Goal: Task Accomplishment & Management: Manage account settings

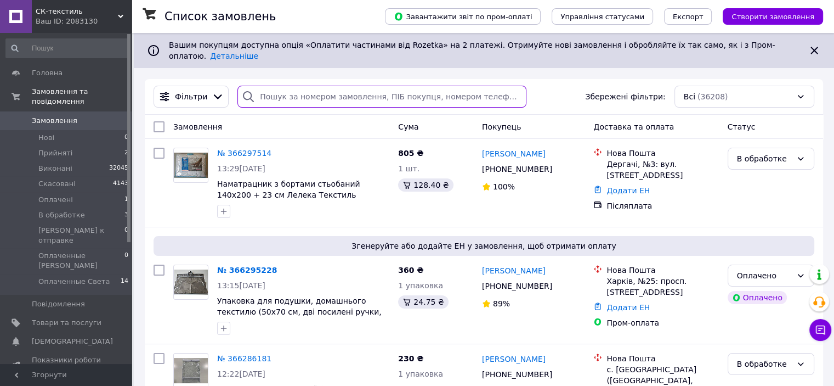
click at [265, 86] on input "search" at bounding box center [381, 97] width 289 height 22
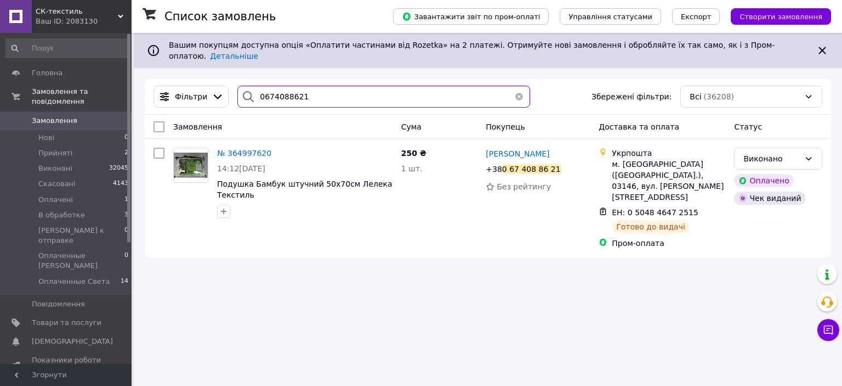
type input "0674088621"
click at [61, 195] on span "Оплачені" at bounding box center [55, 200] width 35 height 10
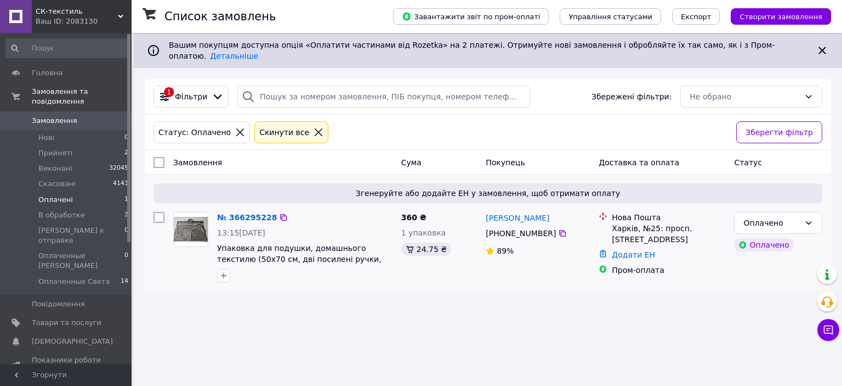
click at [237, 214] on div "№ 366295228" at bounding box center [247, 217] width 62 height 13
click at [247, 213] on link "№ 366295228" at bounding box center [247, 217] width 60 height 9
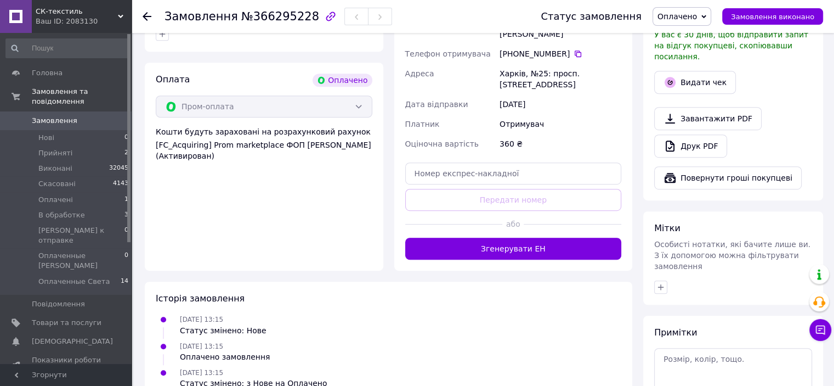
scroll to position [672, 0]
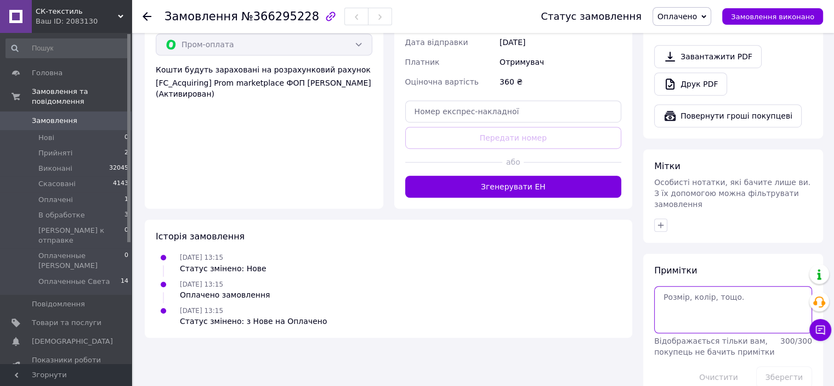
click at [717, 296] on textarea at bounding box center [733, 309] width 158 height 47
type textarea "пром"
click at [791, 366] on button "Зберегти" at bounding box center [784, 377] width 56 height 22
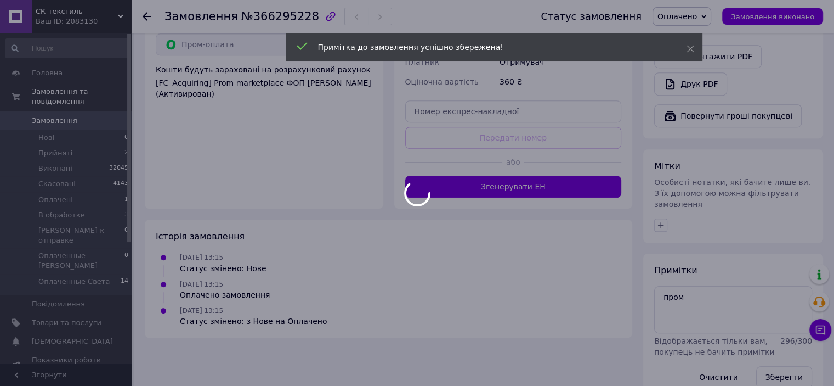
scroll to position [652, 0]
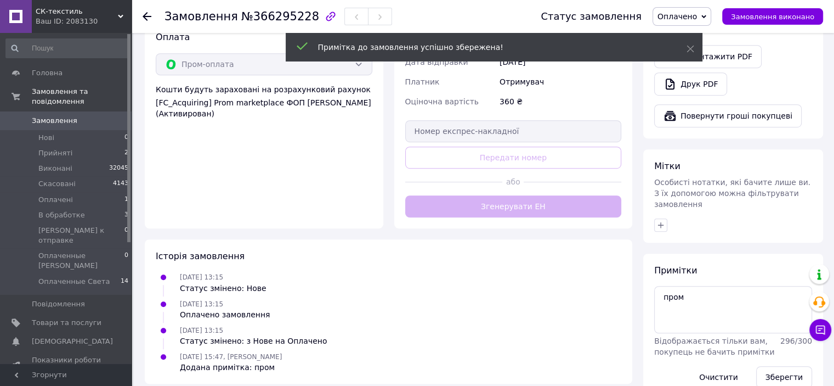
click at [711, 20] on span "Оплачено" at bounding box center [682, 16] width 59 height 19
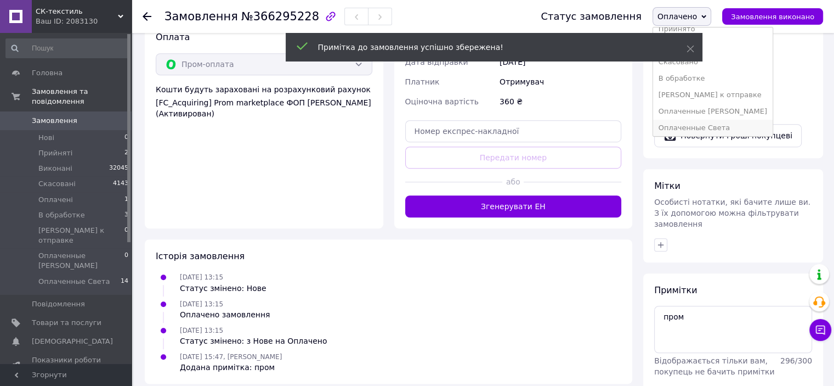
scroll to position [12, 0]
click at [708, 126] on li "Оплаченные Света" at bounding box center [713, 125] width 120 height 16
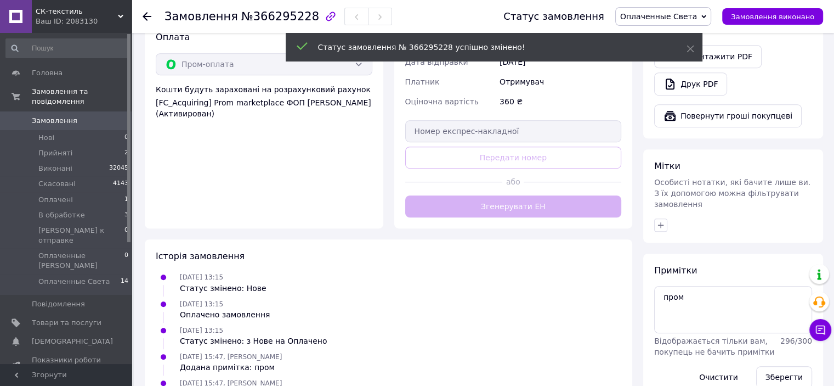
click at [68, 210] on span "В обработке" at bounding box center [61, 215] width 47 height 10
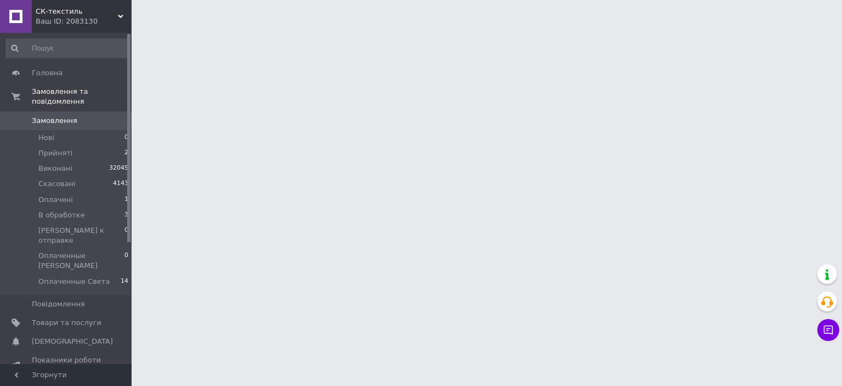
click at [68, 210] on span "В обработке" at bounding box center [61, 215] width 47 height 10
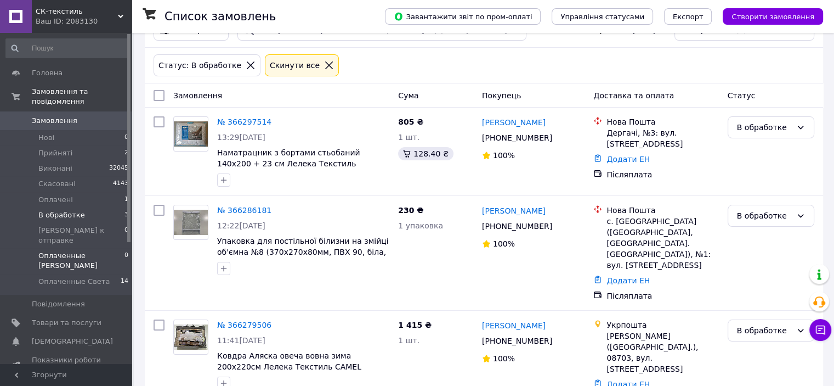
scroll to position [71, 0]
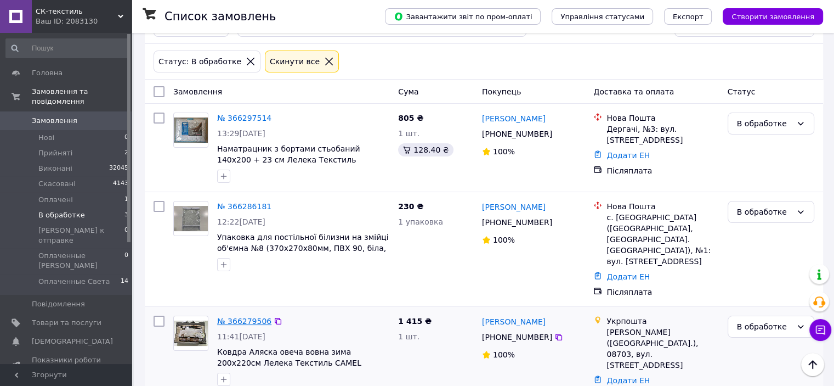
click at [249, 316] on link "№ 366279506" at bounding box center [244, 320] width 54 height 9
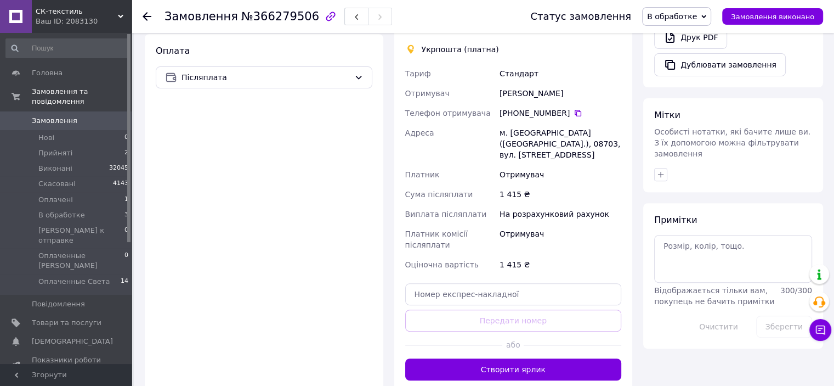
scroll to position [384, 0]
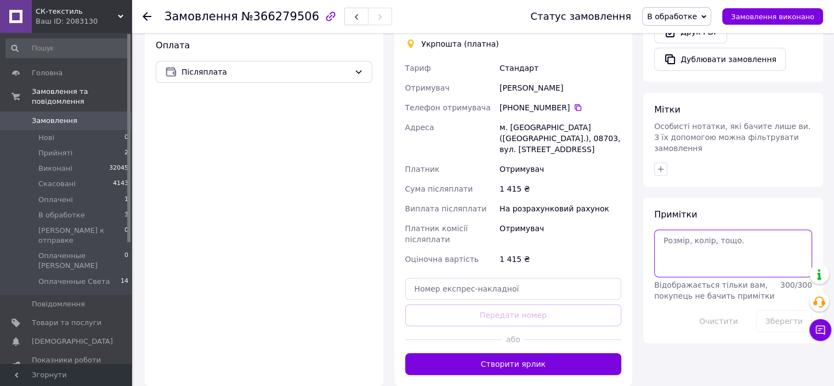
click at [766, 245] on textarea at bounding box center [733, 252] width 158 height 47
type textarea "післяплата-"
click at [778, 310] on button "Зберегти" at bounding box center [784, 321] width 56 height 22
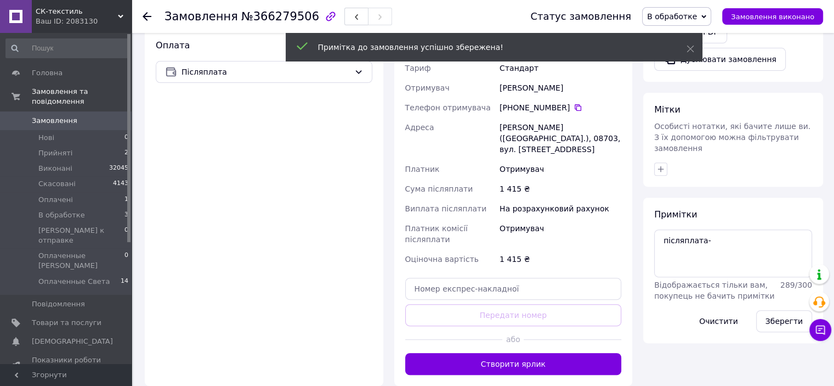
click at [707, 16] on span "В обработке" at bounding box center [676, 16] width 69 height 19
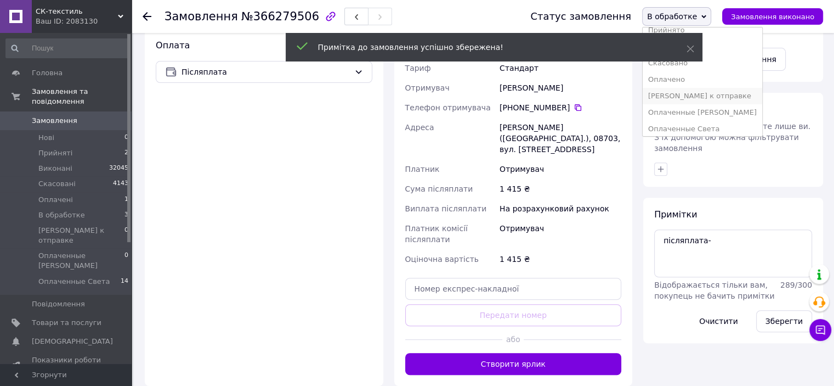
scroll to position [12, 0]
click at [709, 126] on li "Оплаченные Света" at bounding box center [703, 125] width 120 height 16
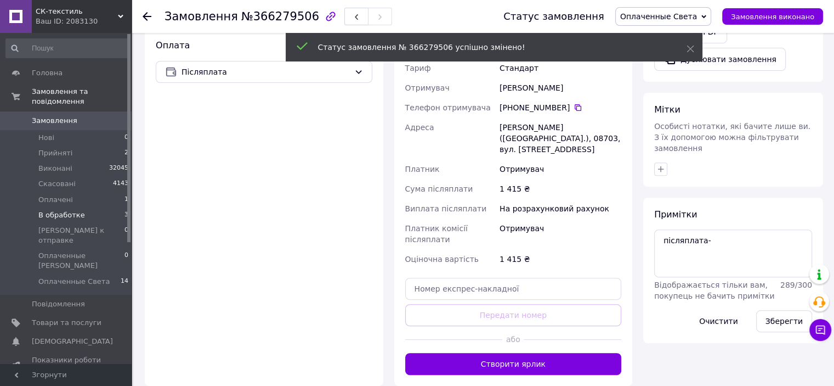
click at [50, 210] on span "В обработке" at bounding box center [61, 215] width 47 height 10
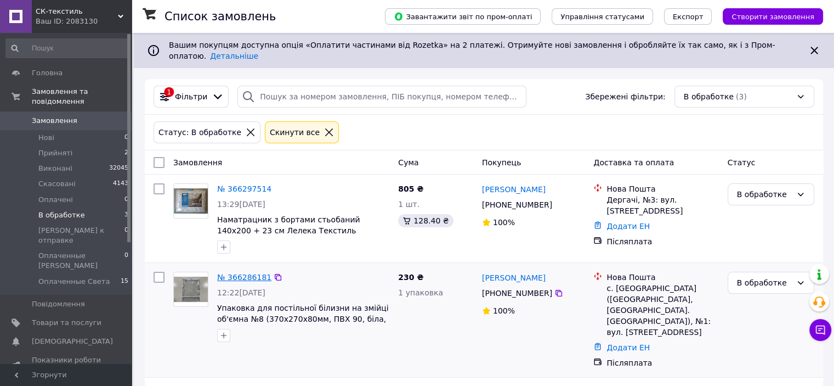
click at [253, 273] on link "№ 366286181" at bounding box center [244, 277] width 54 height 9
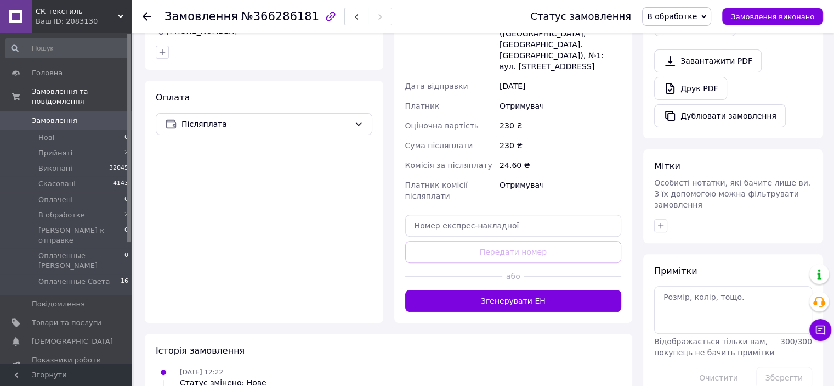
scroll to position [329, 0]
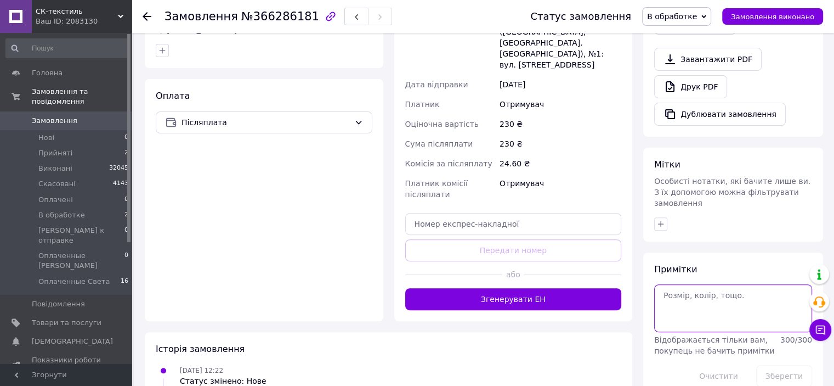
click at [701, 284] on textarea at bounding box center [733, 307] width 158 height 47
type textarea "післяплата-"
click at [791, 365] on button "Зберегти" at bounding box center [784, 376] width 56 height 22
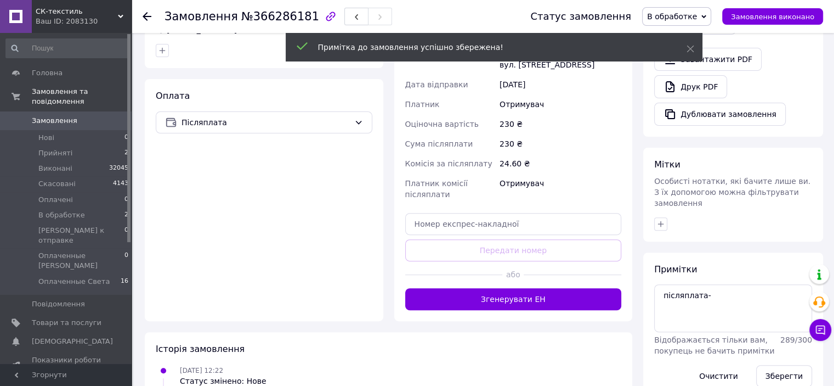
click at [710, 15] on span "В обработке" at bounding box center [676, 16] width 69 height 19
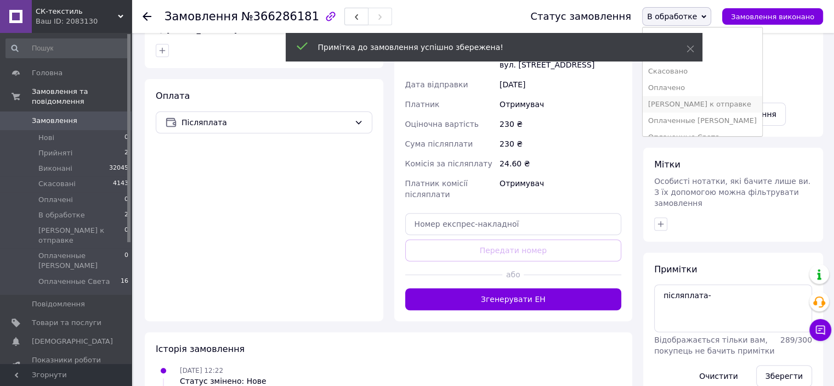
scroll to position [12, 0]
click at [711, 124] on li "Оплаченные Света" at bounding box center [703, 125] width 120 height 16
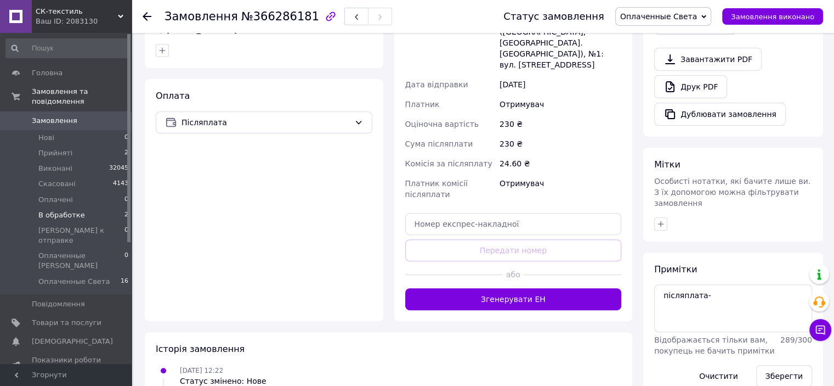
click at [70, 210] on span "В обработке" at bounding box center [61, 215] width 47 height 10
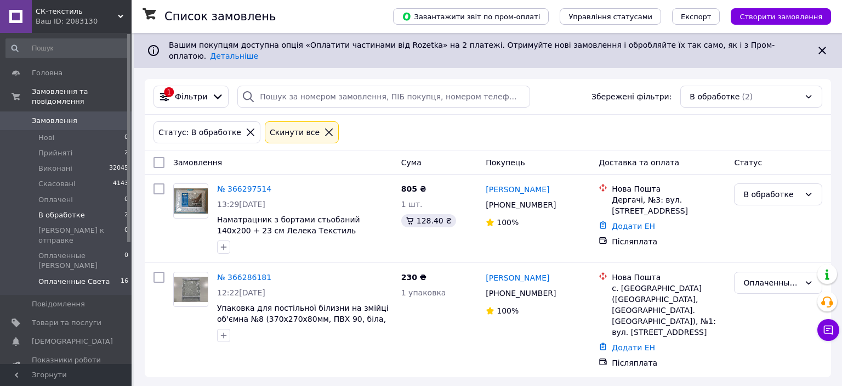
click at [86, 276] on span "Оплаченные Света" at bounding box center [73, 281] width 71 height 10
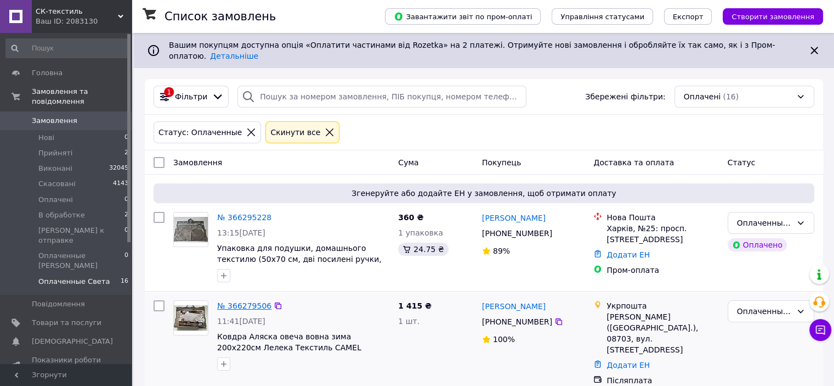
click at [256, 301] on link "№ 366279506" at bounding box center [244, 305] width 54 height 9
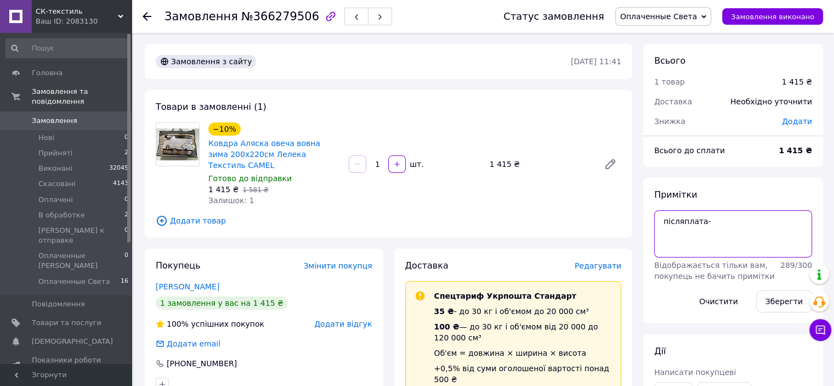
click at [745, 217] on textarea "післяплата-" at bounding box center [733, 233] width 158 height 47
type textarea "післяплата+"
click at [788, 302] on button "Зберегти" at bounding box center [784, 301] width 56 height 22
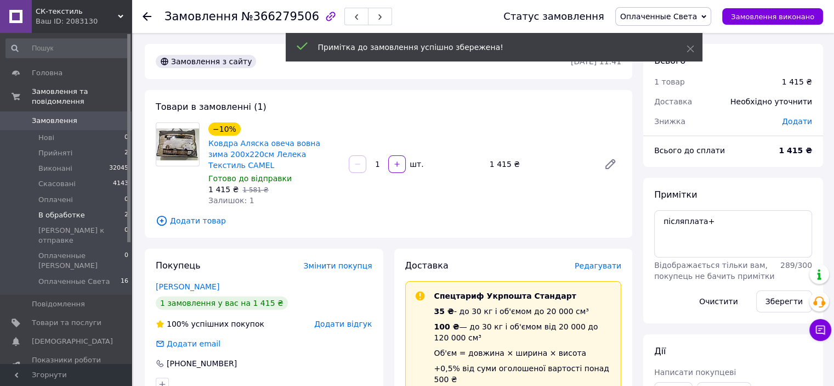
click at [60, 210] on span "В обработке" at bounding box center [61, 215] width 47 height 10
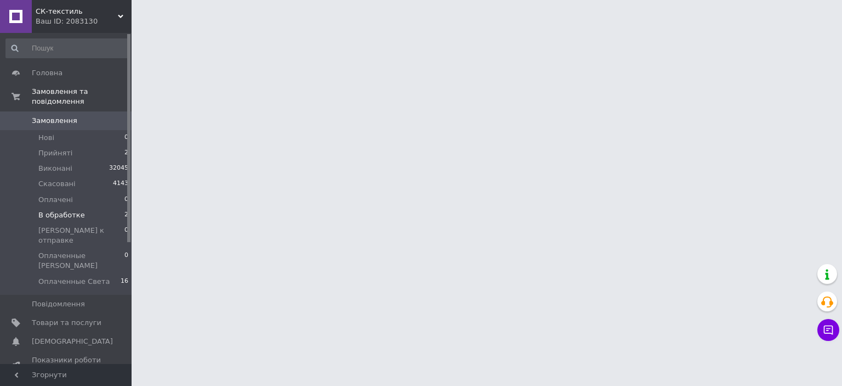
click at [60, 210] on span "В обработке" at bounding box center [61, 215] width 47 height 10
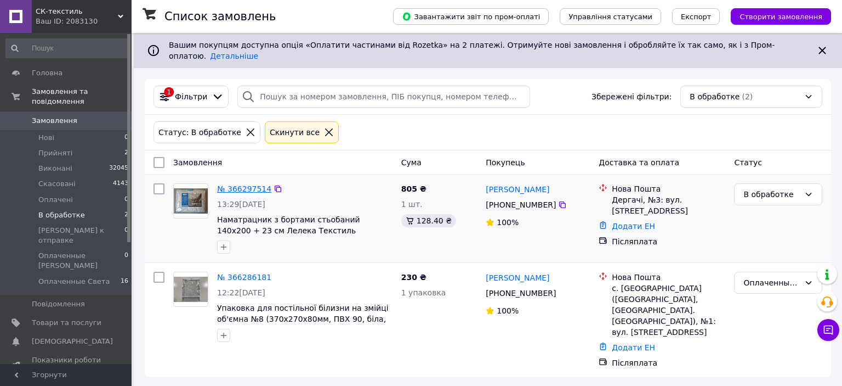
click at [246, 184] on link "№ 366297514" at bounding box center [244, 188] width 54 height 9
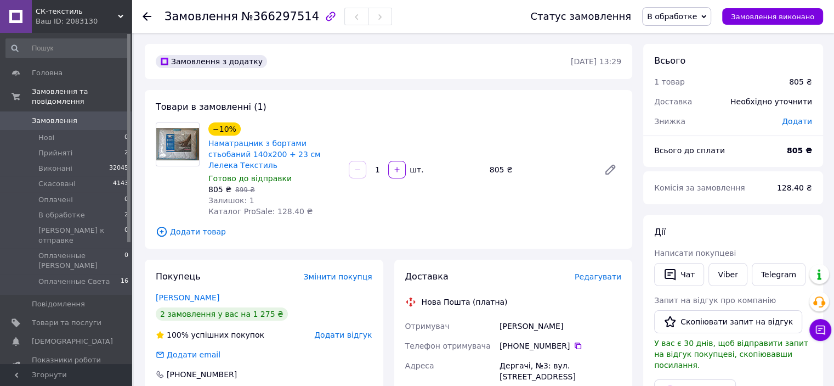
click at [185, 292] on div "Покупець Змінити покупця [PERSON_NAME] 2 замовлення у вас на 1 275 ₴ 100% успіш…" at bounding box center [264, 335] width 239 height 153
click at [188, 293] on link "[PERSON_NAME]" at bounding box center [188, 297] width 64 height 9
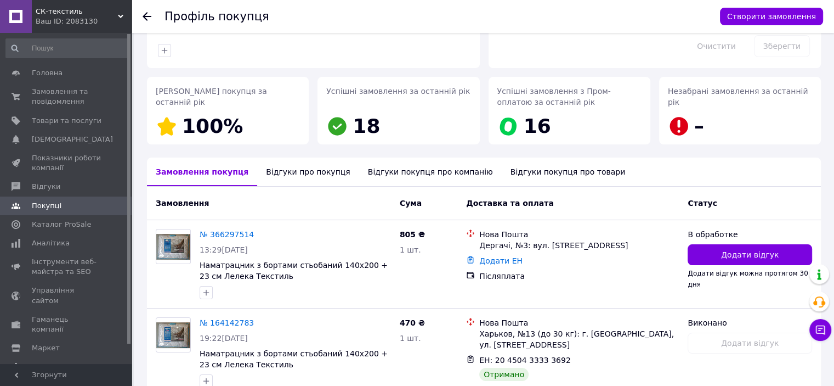
scroll to position [203, 0]
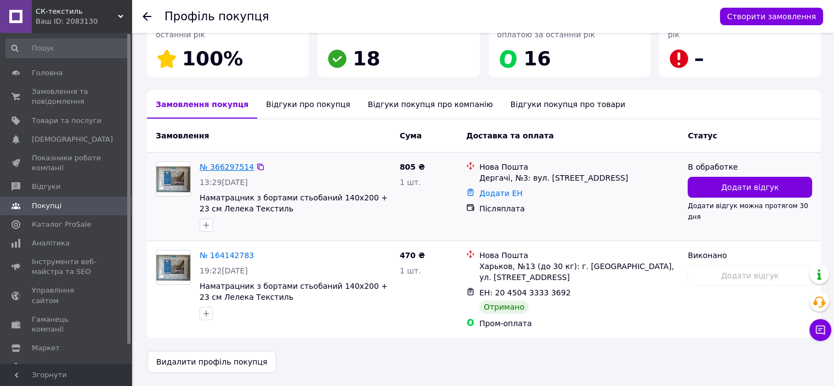
click at [230, 164] on link "№ 366297514" at bounding box center [227, 166] width 54 height 9
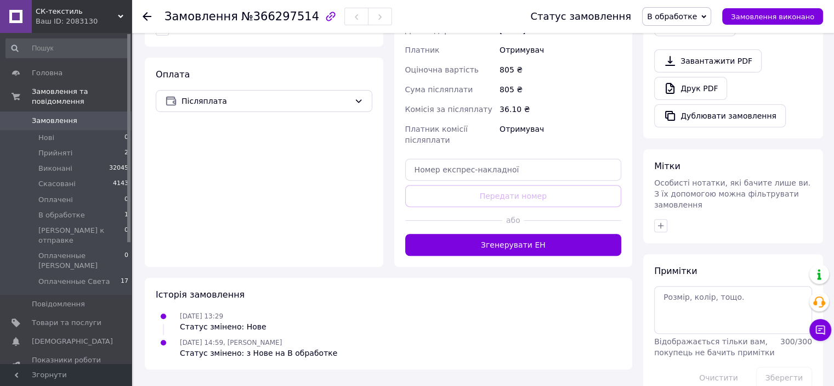
scroll to position [367, 0]
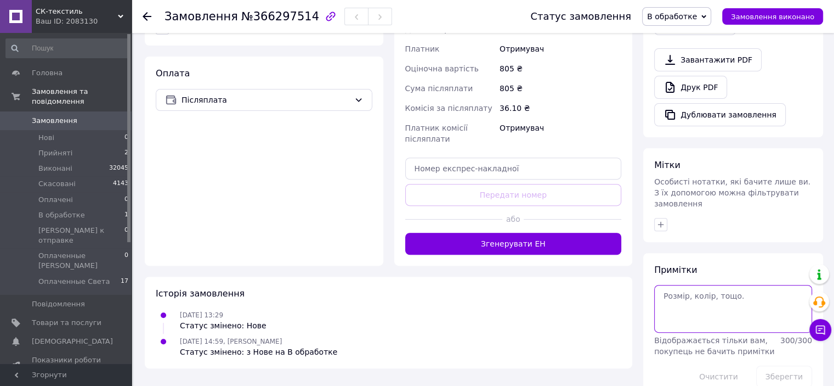
click at [782, 285] on textarea at bounding box center [733, 308] width 158 height 47
type textarea "післяплата-"
click at [783, 365] on button "Зберегти" at bounding box center [784, 376] width 56 height 22
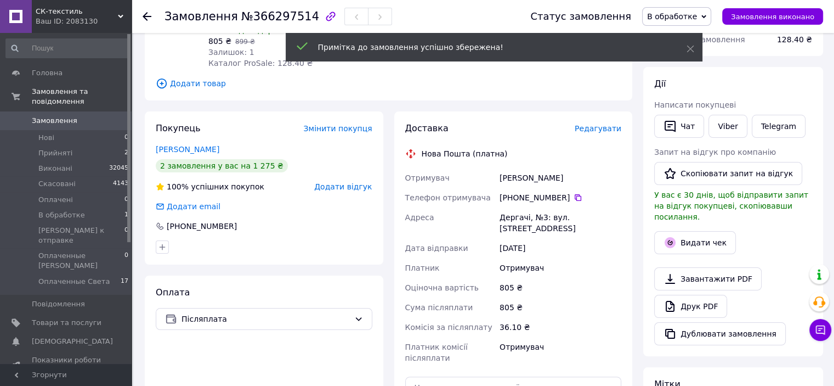
scroll to position [148, 0]
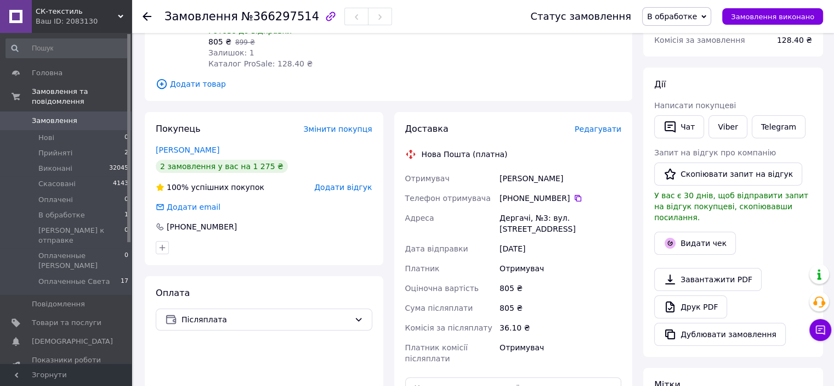
click at [697, 17] on span "В обработке" at bounding box center [672, 16] width 50 height 9
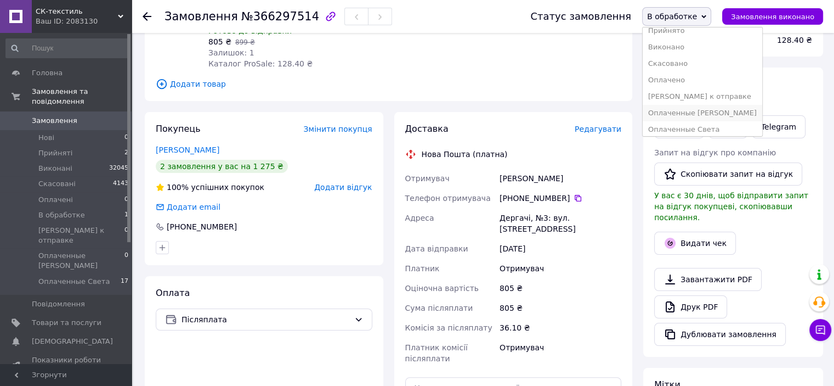
scroll to position [12, 0]
click at [700, 128] on li "Оплаченные Света" at bounding box center [703, 125] width 120 height 16
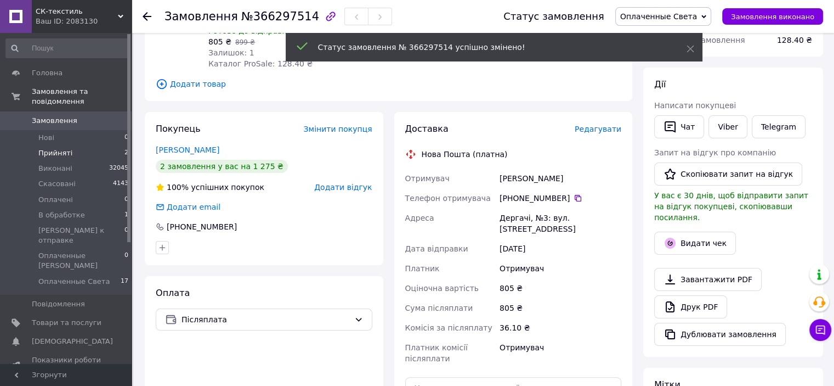
click at [59, 148] on span "Прийняті" at bounding box center [55, 153] width 34 height 10
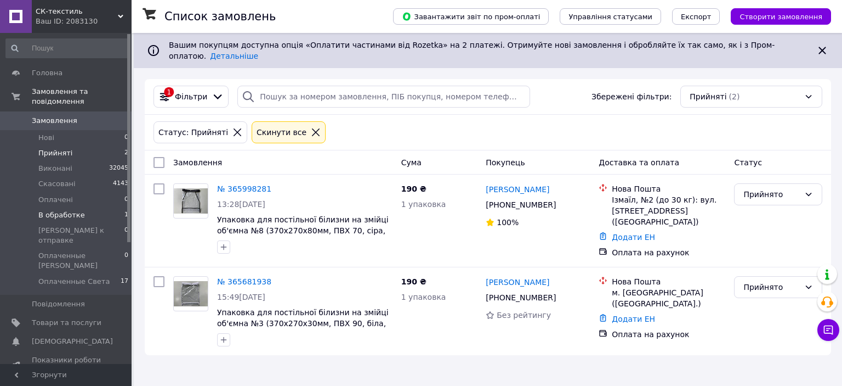
click at [59, 210] on span "В обработке" at bounding box center [61, 215] width 47 height 10
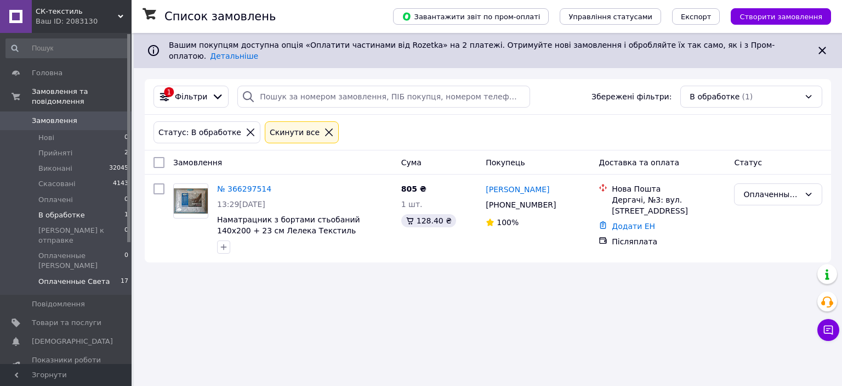
click at [77, 276] on span "Оплаченные Света" at bounding box center [73, 281] width 71 height 10
